Goal: Answer question/provide support

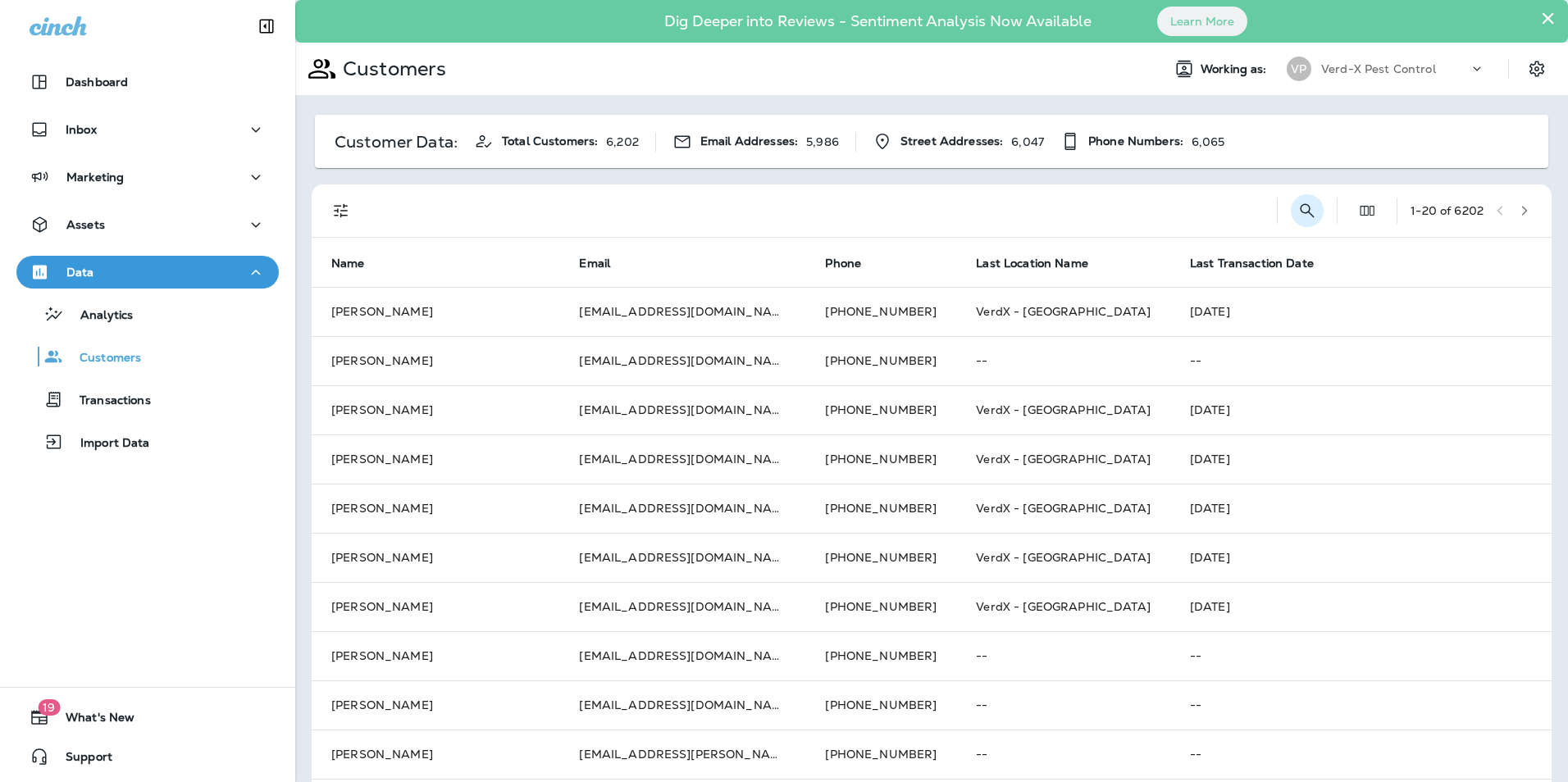
click at [1297, 210] on icon "Search Customers" at bounding box center [1307, 211] width 20 height 20
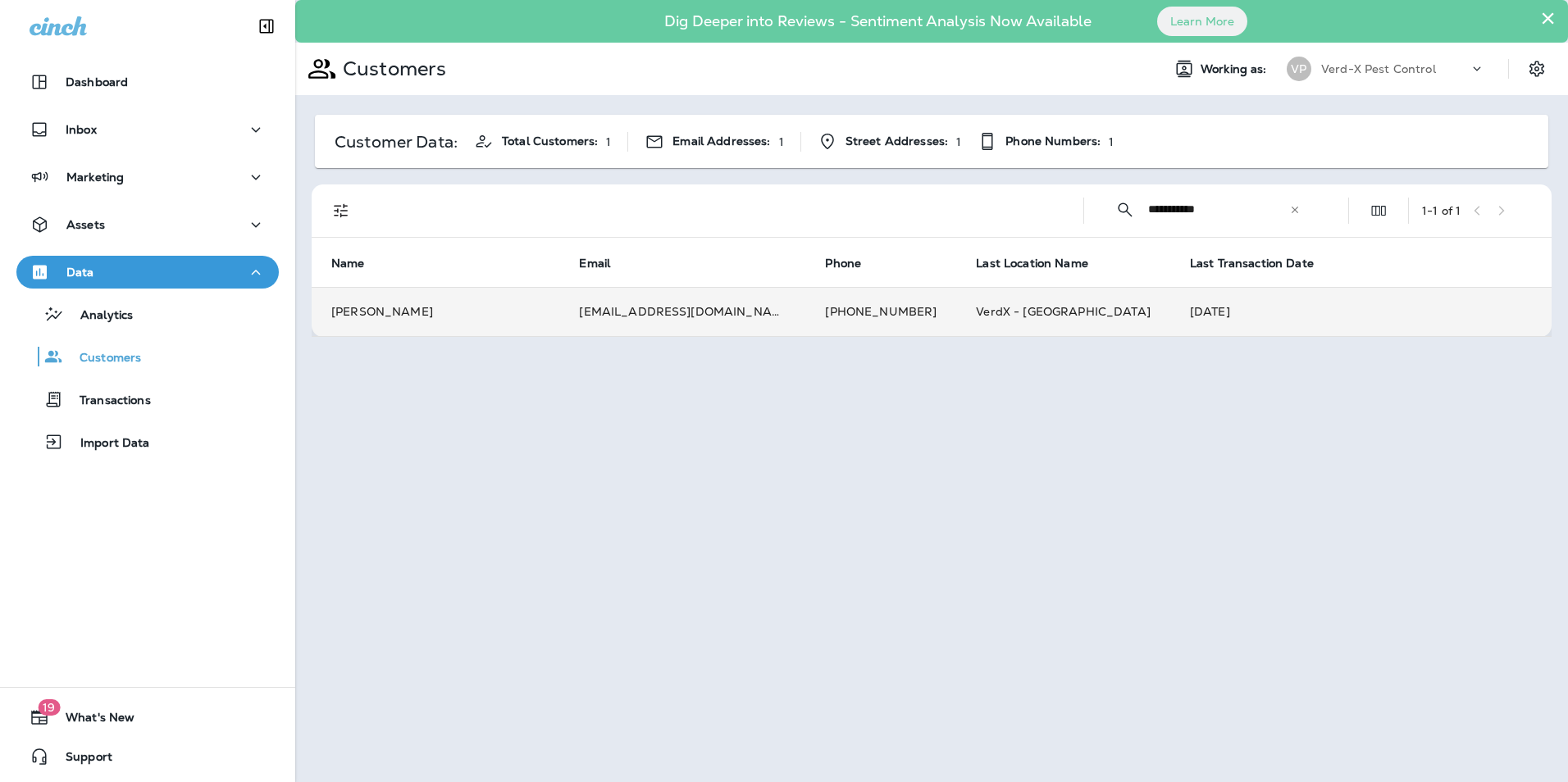
type input "**********"
click at [695, 303] on td "[EMAIL_ADDRESS][DOMAIN_NAME]" at bounding box center [682, 311] width 246 height 49
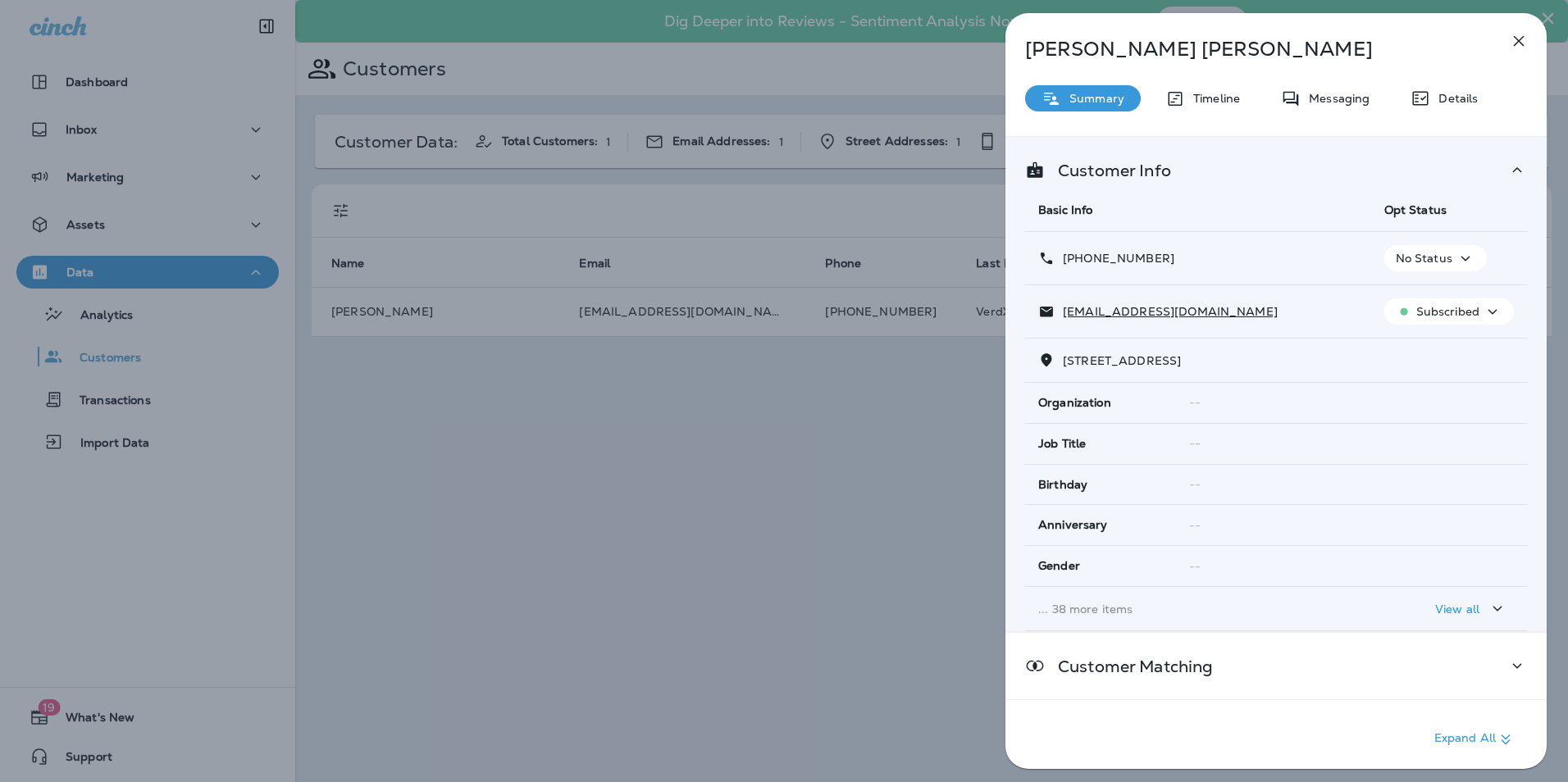
click at [1333, 89] on div "Messaging" at bounding box center [1325, 98] width 122 height 26
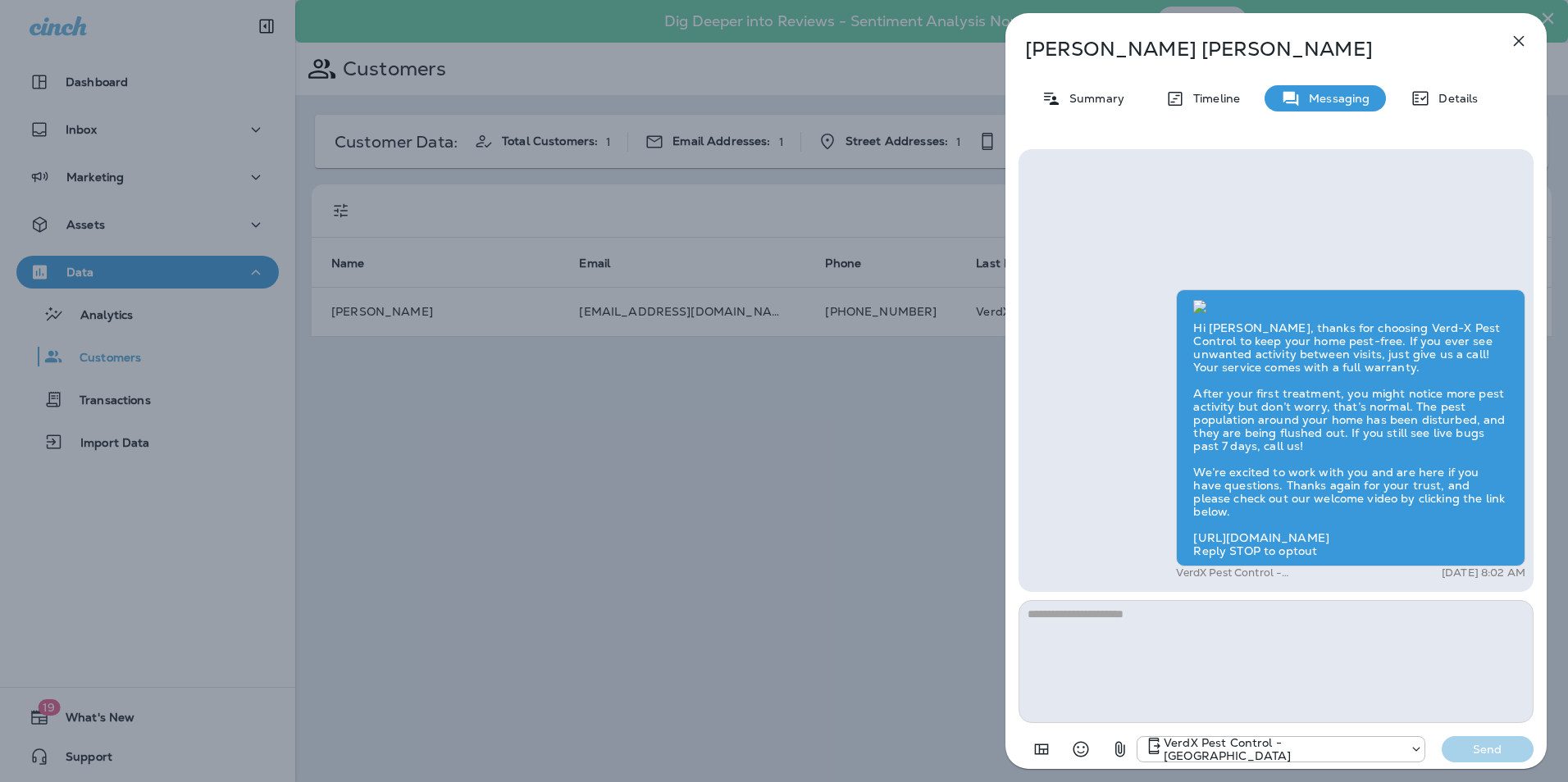
scroll to position [1, 0]
drag, startPoint x: 1189, startPoint y: 536, endPoint x: 1476, endPoint y: 534, distance: 287.0
click at [1476, 534] on div "Hi [PERSON_NAME], thanks for choosing Verd-X Pest Control to keep your home pes…" at bounding box center [1350, 428] width 349 height 277
drag, startPoint x: 1476, startPoint y: 534, endPoint x: 1417, endPoint y: 535, distance: 59.0
copy div "[URL][DOMAIN_NAME]"
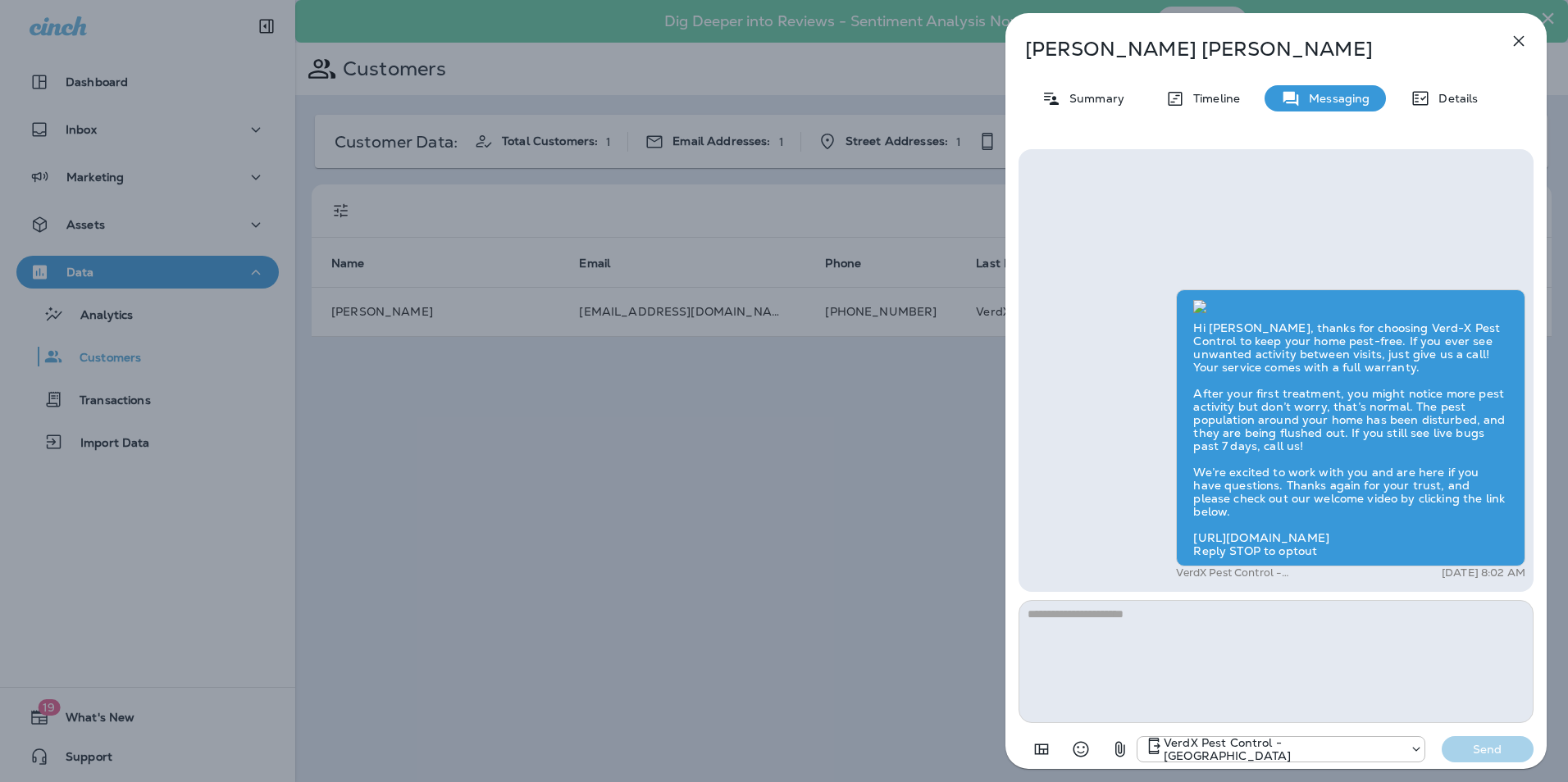
click at [1101, 357] on div "Hi [PERSON_NAME], thanks for choosing Verd-X Pest Control to keep your home pes…" at bounding box center [1276, 437] width 498 height 295
click at [710, 601] on div "[PERSON_NAME] Summary Timeline Messaging Details Hi [PERSON_NAME], thanks for c…" at bounding box center [784, 391] width 1568 height 782
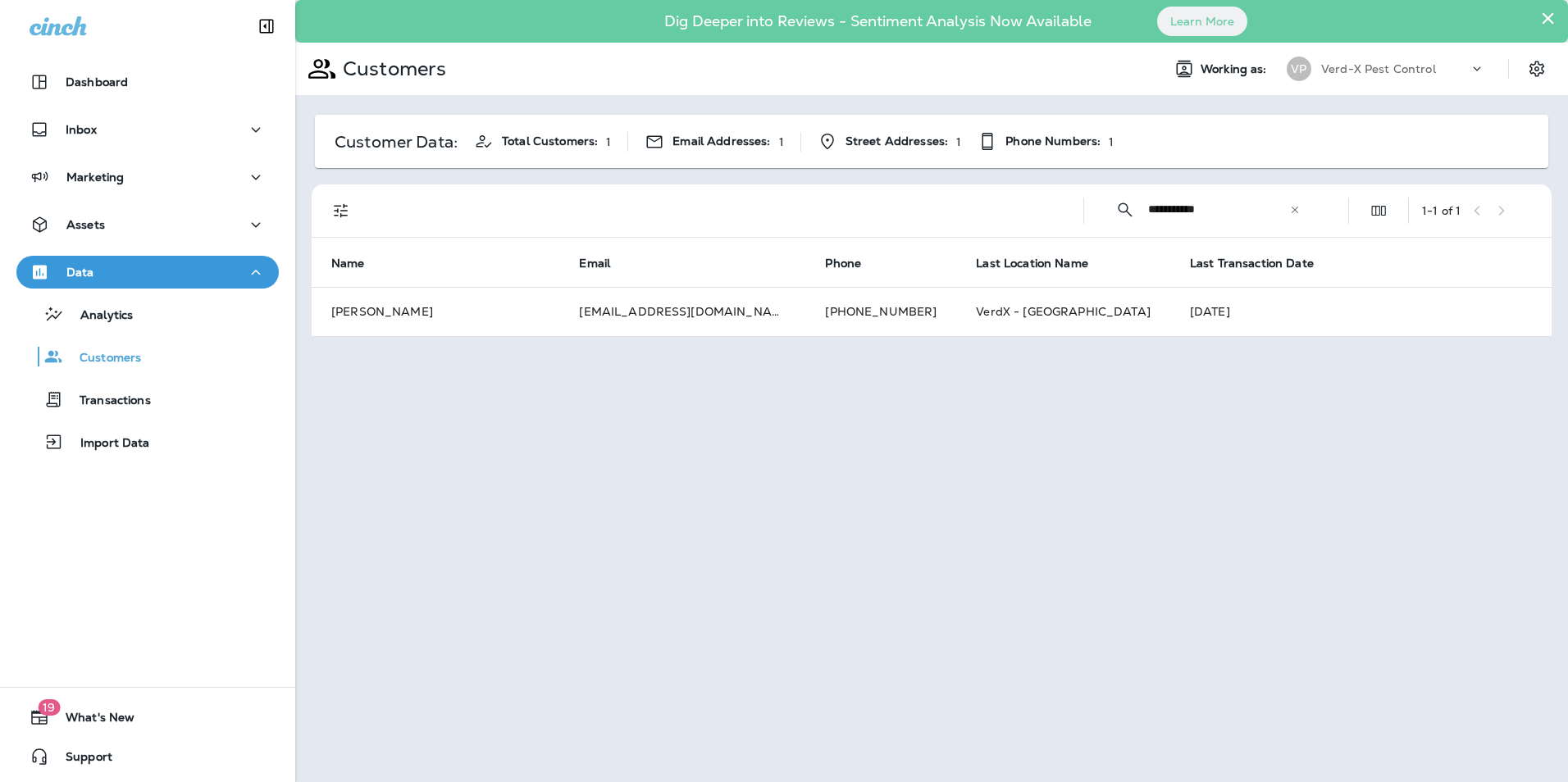
click at [1294, 212] on icon at bounding box center [1295, 210] width 12 height 12
click at [1202, 214] on input "text" at bounding box center [1233, 209] width 170 height 44
